Goal: Navigation & Orientation: Find specific page/section

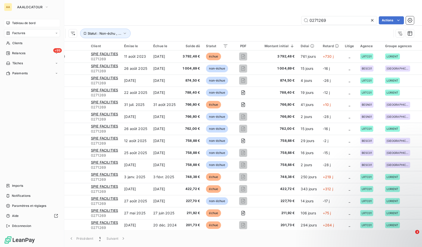
click at [15, 22] on span "Tableau de bord" at bounding box center [23, 23] width 23 height 5
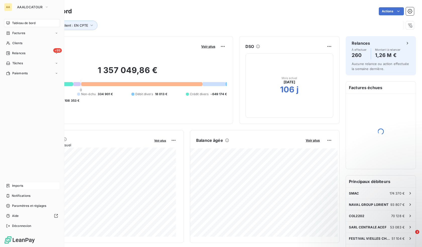
click at [11, 184] on div "Imports" at bounding box center [32, 186] width 56 height 8
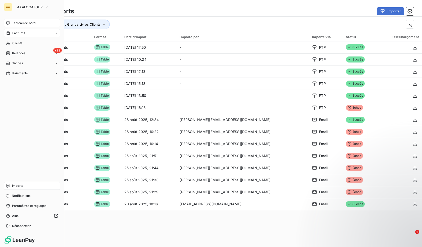
click at [20, 35] on span "Factures" at bounding box center [18, 33] width 13 height 5
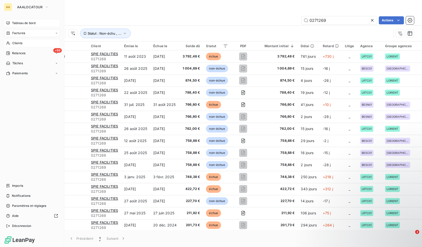
click at [21, 40] on div "Clients" at bounding box center [32, 43] width 56 height 8
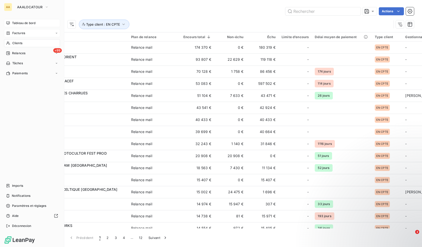
click at [15, 34] on span "Factures" at bounding box center [18, 33] width 13 height 5
